Goal: Information Seeking & Learning: Learn about a topic

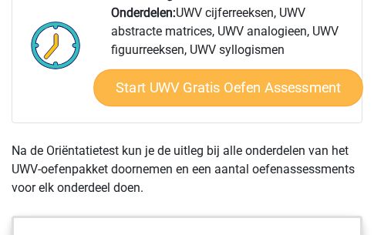
scroll to position [849, 0]
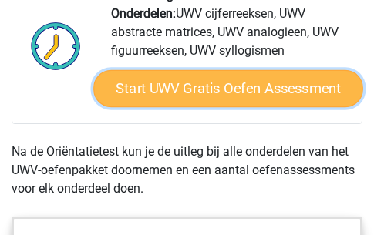
click at [168, 107] on link "Start UWV Gratis Oefen Assessment" at bounding box center [228, 88] width 270 height 37
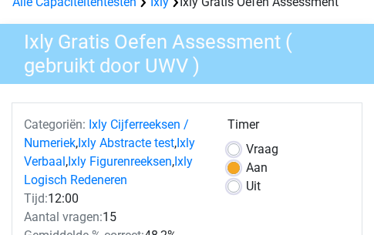
scroll to position [154, 0]
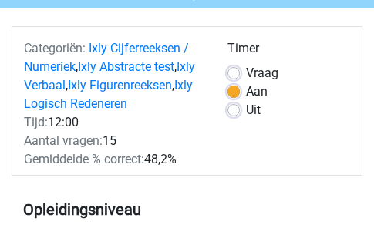
click at [246, 110] on label "Uit" at bounding box center [253, 110] width 15 height 19
click at [235, 110] on input "Uit" at bounding box center [234, 108] width 12 height 15
radio input "true"
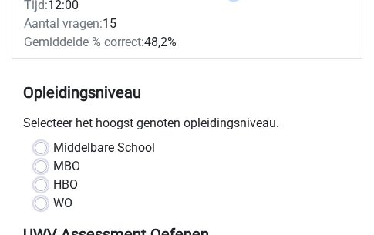
scroll to position [309, 0]
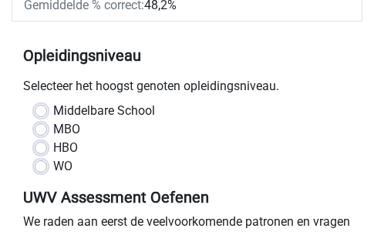
click at [65, 127] on label "MBO" at bounding box center [66, 129] width 27 height 19
click at [47, 127] on input "MBO" at bounding box center [41, 127] width 12 height 15
radio input "true"
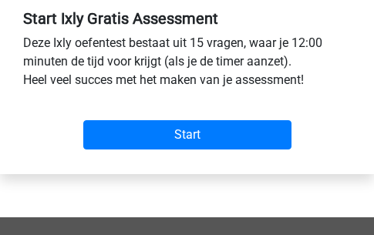
scroll to position [617, 0]
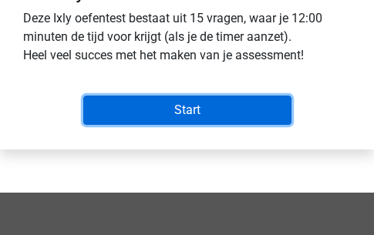
click at [162, 114] on input "Start" at bounding box center [187, 110] width 208 height 29
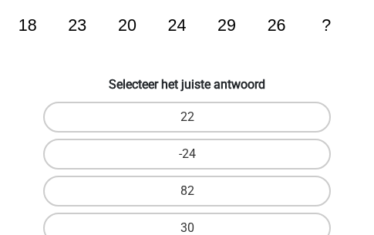
scroll to position [154, 0]
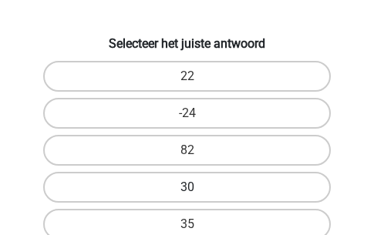
click at [198, 182] on label "30" at bounding box center [187, 187] width 289 height 31
click at [198, 187] on input "30" at bounding box center [192, 192] width 10 height 10
radio input "true"
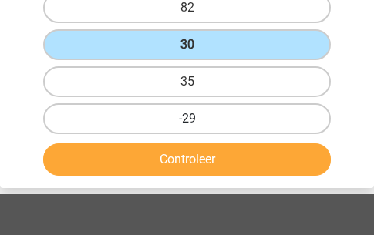
scroll to position [309, 0]
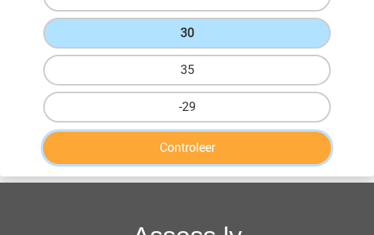
click at [201, 152] on button "Controleer" at bounding box center [187, 148] width 289 height 32
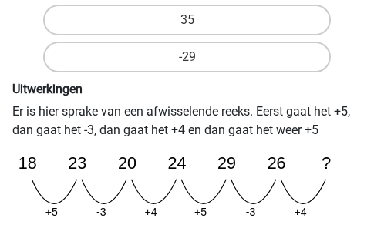
scroll to position [386, 0]
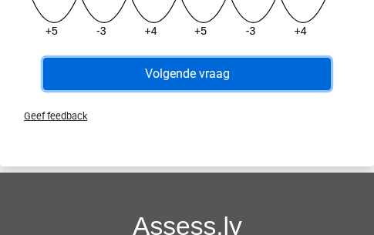
click at [150, 82] on button "Volgende vraag" at bounding box center [187, 74] width 289 height 32
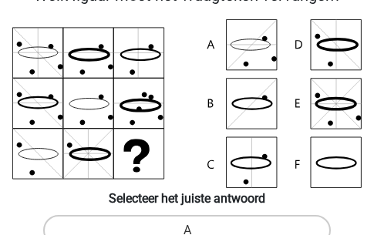
scroll to position [77, 0]
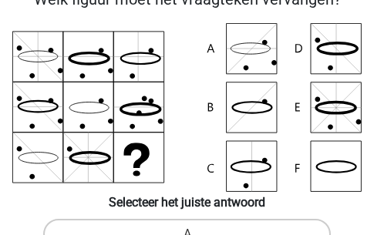
click at [323, 66] on icon at bounding box center [187, 107] width 350 height 169
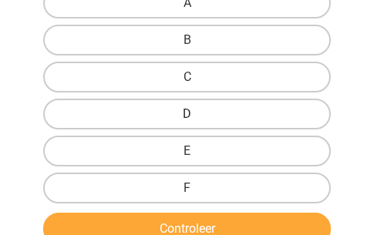
click at [201, 110] on label "D" at bounding box center [187, 114] width 289 height 31
click at [198, 114] on input "D" at bounding box center [192, 119] width 10 height 10
radio input "true"
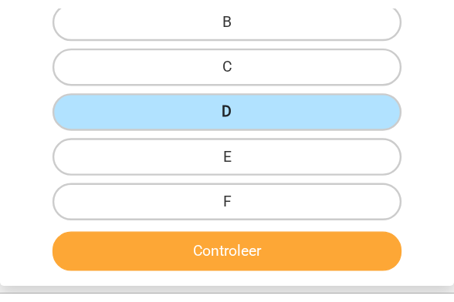
scroll to position [386, 0]
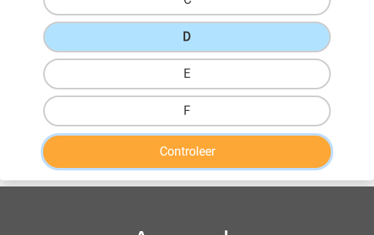
click at [198, 150] on button "Controleer" at bounding box center [187, 152] width 289 height 32
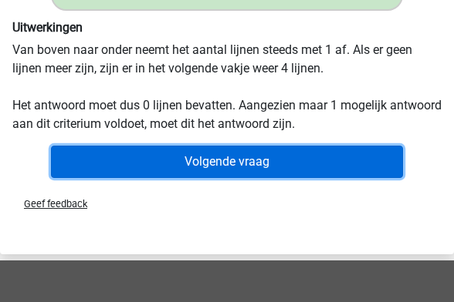
click at [247, 163] on button "Volgende vraag" at bounding box center [227, 162] width 352 height 32
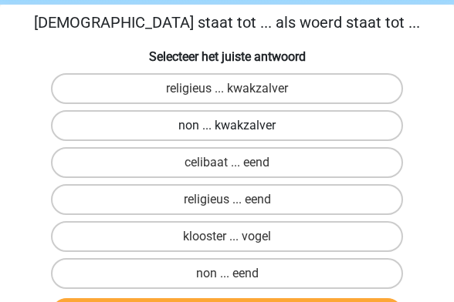
scroll to position [77, 0]
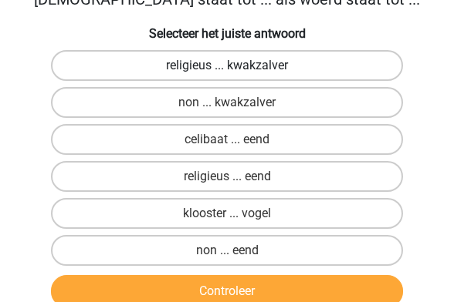
click at [275, 66] on label "religieus ... kwakzalver" at bounding box center [227, 65] width 352 height 31
click at [237, 66] on input "religieus ... kwakzalver" at bounding box center [232, 71] width 10 height 10
radio input "true"
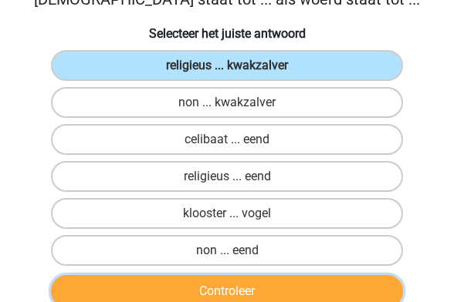
click at [247, 235] on button "Controleer" at bounding box center [227, 291] width 352 height 32
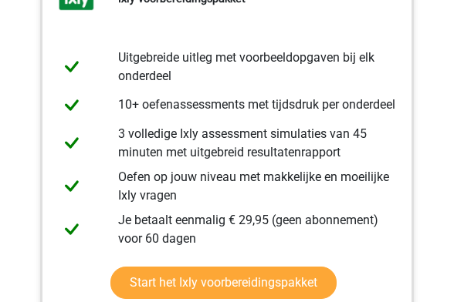
scroll to position [540, 0]
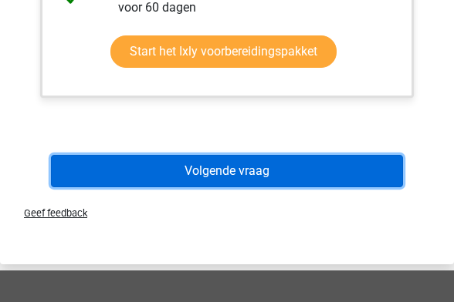
click at [208, 171] on button "Volgende vraag" at bounding box center [227, 171] width 352 height 32
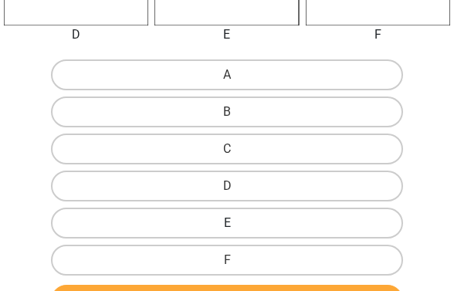
scroll to position [694, 0]
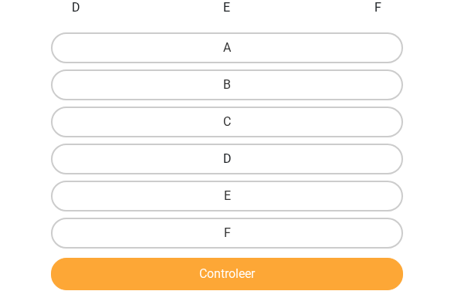
click at [198, 160] on label "D" at bounding box center [227, 159] width 352 height 31
click at [227, 160] on input "D" at bounding box center [232, 164] width 10 height 10
radio input "true"
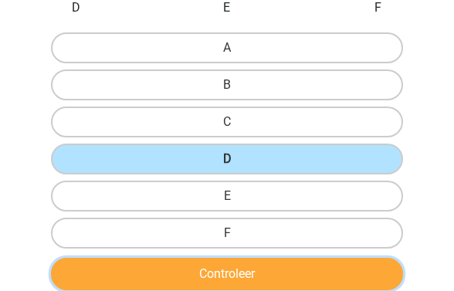
click at [222, 235] on button "Controleer" at bounding box center [227, 274] width 352 height 32
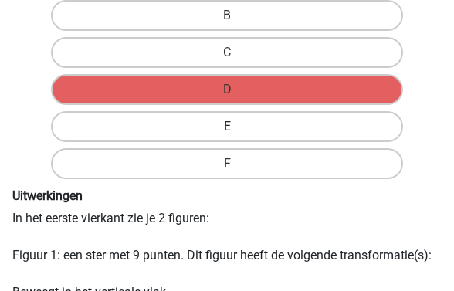
scroll to position [926, 0]
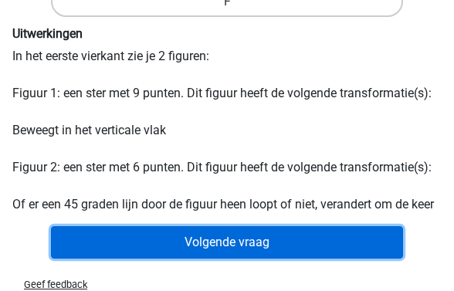
click at [193, 232] on button "Volgende vraag" at bounding box center [227, 242] width 352 height 32
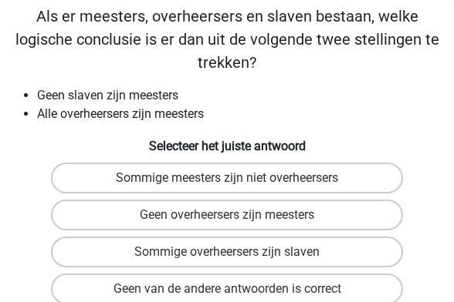
scroll to position [59, 0]
